Goal: Communication & Community: Answer question/provide support

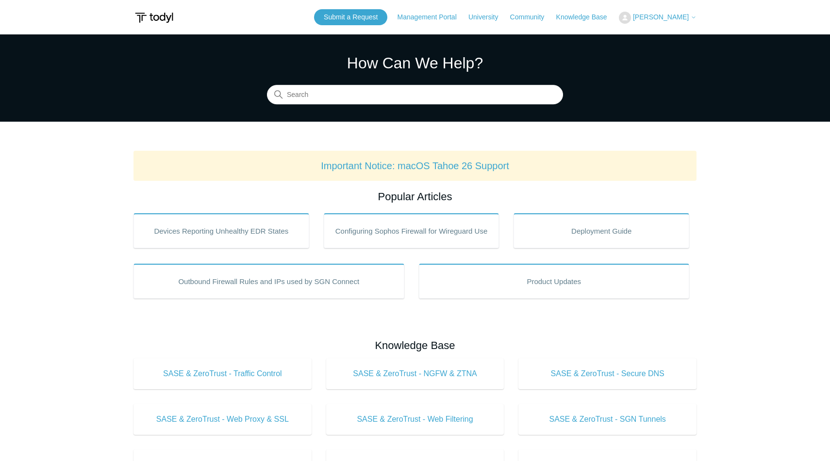
click at [655, 20] on span "[PERSON_NAME]" at bounding box center [661, 17] width 56 height 8
click at [655, 35] on link "My Support Requests" at bounding box center [666, 38] width 95 height 17
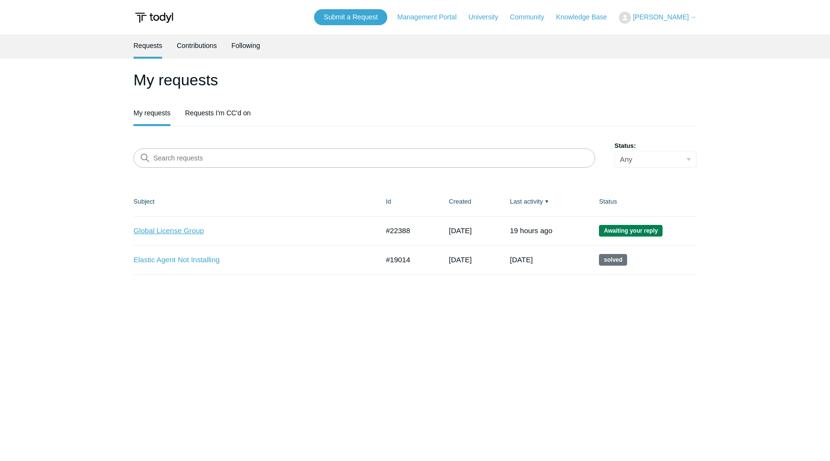
click at [157, 233] on link "Global License Group" at bounding box center [248, 231] width 230 height 11
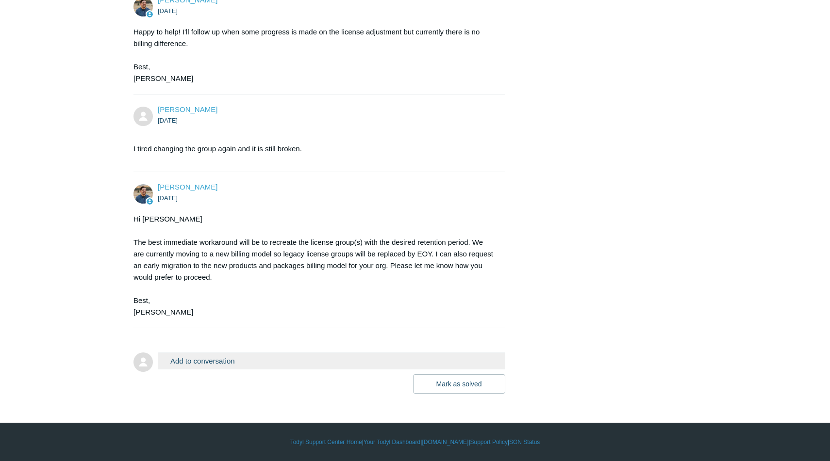
scroll to position [1121, 0]
click at [184, 363] on button "Add to conversation" at bounding box center [331, 361] width 347 height 17
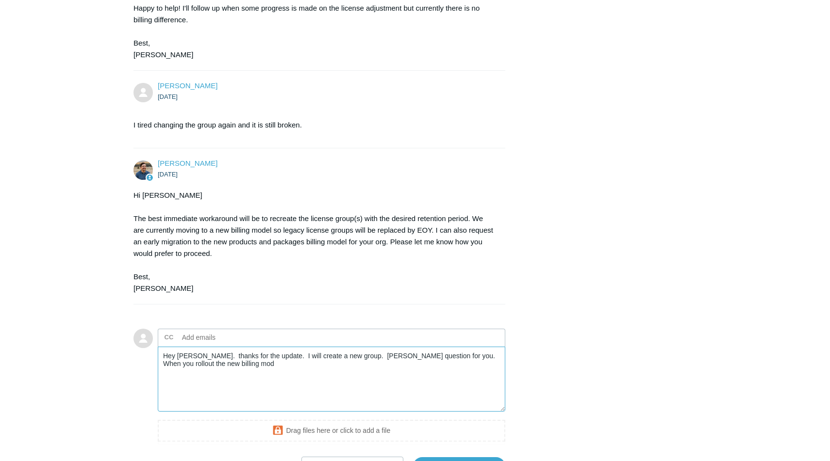
drag, startPoint x: 215, startPoint y: 386, endPoint x: 383, endPoint y: 383, distance: 167.9
click at [383, 384] on textarea "Hey Spencer. thanks for the update. I will create a new group. Rando question f…" at bounding box center [331, 379] width 347 height 65
drag, startPoint x: 357, startPoint y: 378, endPoint x: 374, endPoint y: 417, distance: 42.6
click at [374, 412] on textarea "Hey Spencer. thanks for the update. I will create a new group. Rando question f…" at bounding box center [331, 379] width 347 height 65
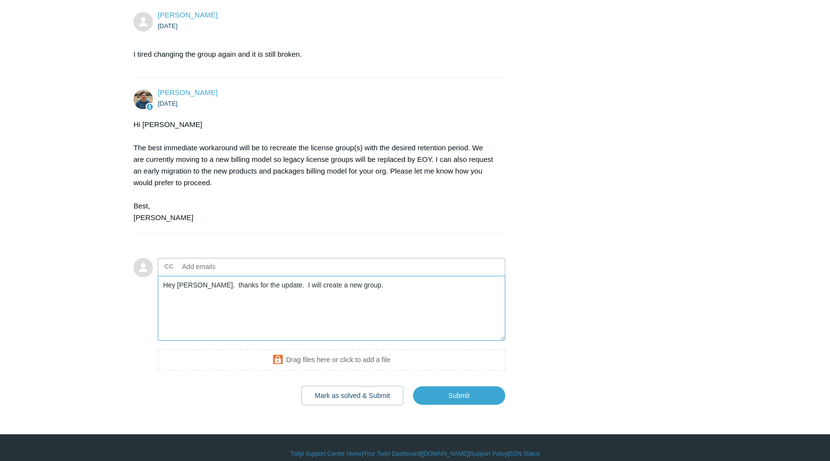
scroll to position [1226, 0]
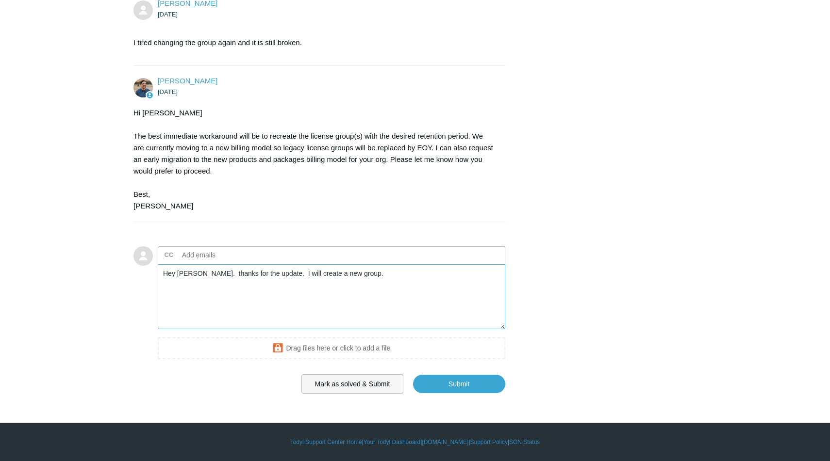
type textarea "Hey Spencer. thanks for the update. I will create a new group."
click at [354, 384] on button "Mark as solved & Submit" at bounding box center [352, 384] width 102 height 19
